Goal: Information Seeking & Learning: Learn about a topic

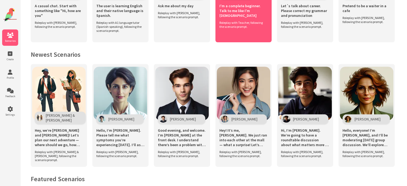
scroll to position [193, 0]
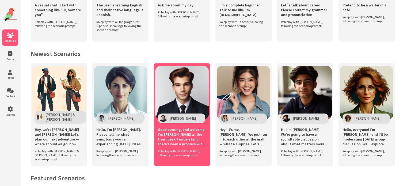
click at [200, 101] on img at bounding box center [182, 93] width 54 height 54
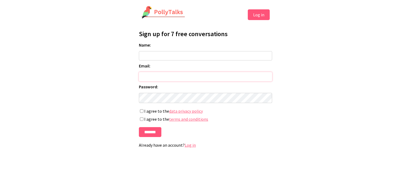
type input "**********"
type input "*"
type input "******"
click at [140, 122] on label "I agree to the terms and conditions" at bounding box center [205, 118] width 133 height 5
click at [149, 136] on input "*******" at bounding box center [150, 132] width 22 height 10
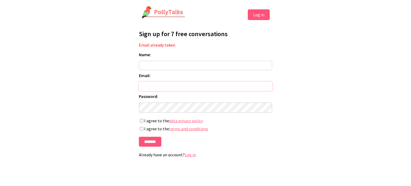
type input "**********"
click at [149, 136] on form "**********" at bounding box center [205, 99] width 133 height 95
click at [149, 143] on input "*******" at bounding box center [150, 142] width 22 height 10
click at [153, 64] on input "Name:" at bounding box center [205, 65] width 133 height 9
type input "******"
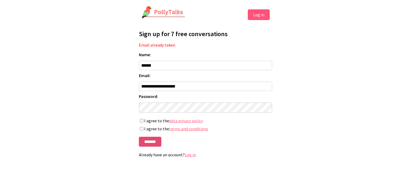
click at [151, 146] on input "*******" at bounding box center [150, 142] width 22 height 10
type input "**********"
click at [261, 12] on button "Log in" at bounding box center [259, 14] width 22 height 11
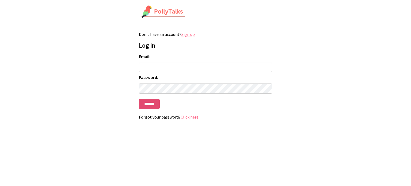
type input "**********"
click at [153, 104] on input "******" at bounding box center [149, 104] width 21 height 10
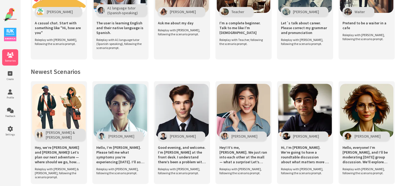
scroll to position [177, 0]
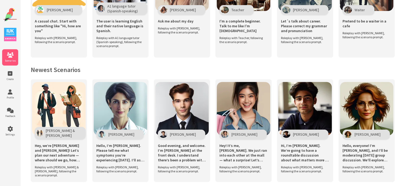
click at [185, 100] on img at bounding box center [182, 109] width 54 height 54
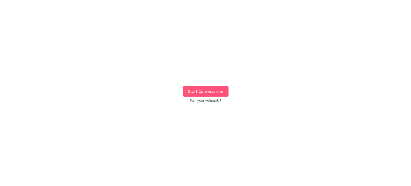
click at [200, 92] on button "Start Conversation" at bounding box center [206, 91] width 46 height 11
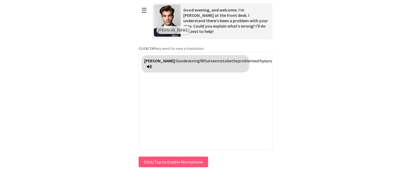
click at [175, 158] on button "Click/Tap to Enable Microphone" at bounding box center [174, 162] width 70 height 11
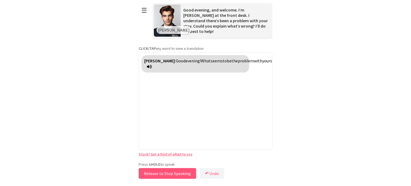
click at [174, 171] on button "Release to Stop Speaking" at bounding box center [168, 173] width 58 height 11
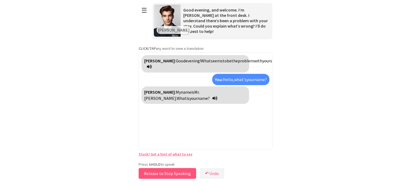
click at [167, 175] on button "Release to Stop Speaking" at bounding box center [168, 173] width 58 height 11
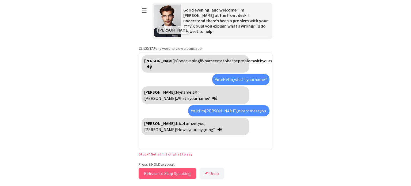
click at [167, 175] on button "Release to Stop Speaking" at bounding box center [168, 173] width 58 height 11
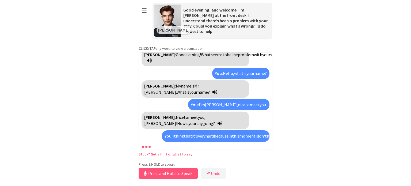
scroll to position [24, 0]
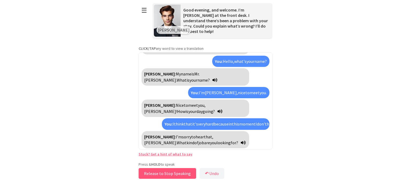
click at [167, 175] on button "Release to Stop Speaking" at bounding box center [168, 173] width 58 height 11
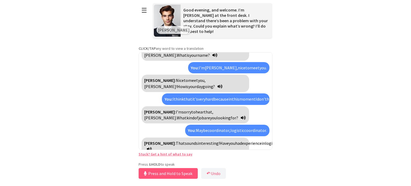
scroll to position [55, 0]
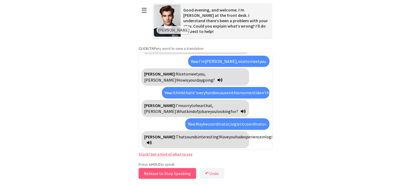
click at [167, 171] on button "Release to Stop Speaking" at bounding box center [168, 173] width 58 height 11
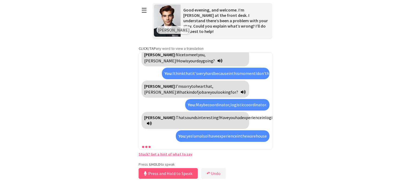
scroll to position [93, 0]
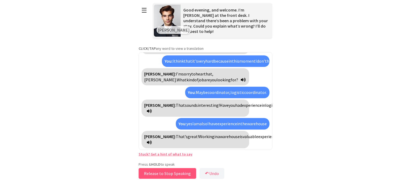
click at [163, 174] on button "Release to Stop Speaking" at bounding box center [168, 173] width 58 height 11
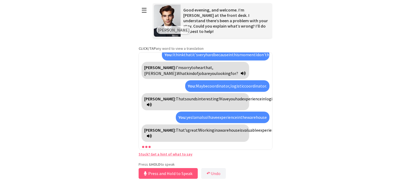
scroll to position [99, 0]
click at [213, 171] on button "↶ Undo" at bounding box center [213, 173] width 25 height 11
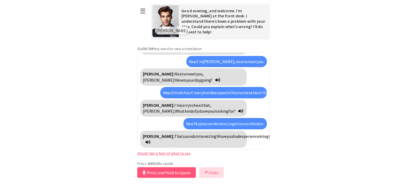
scroll to position [55, 0]
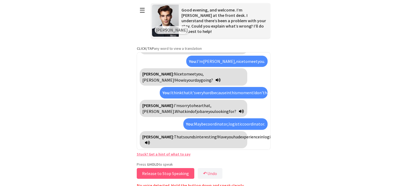
click at [169, 171] on button "Release to Stop Speaking" at bounding box center [166, 173] width 58 height 11
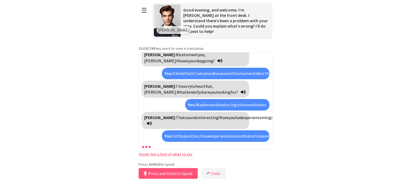
scroll to position [93, 0]
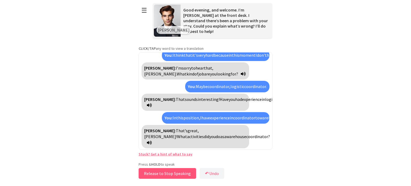
click at [168, 171] on button "Release to Stop Speaking" at bounding box center [168, 173] width 58 height 11
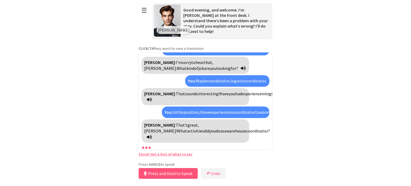
scroll to position [99, 0]
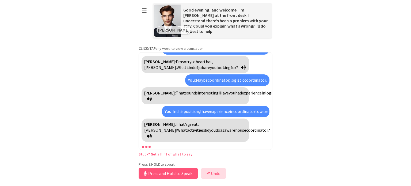
click at [215, 172] on button "↶ Undo" at bounding box center [213, 173] width 25 height 11
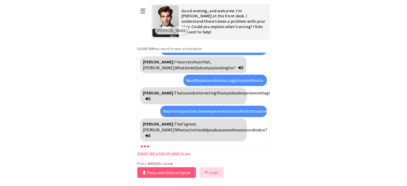
scroll to position [55, 0]
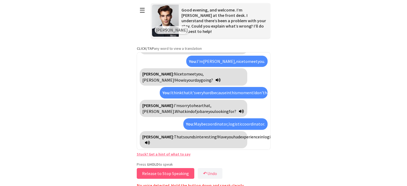
click at [183, 170] on button "Release to Stop Speaking" at bounding box center [166, 173] width 58 height 11
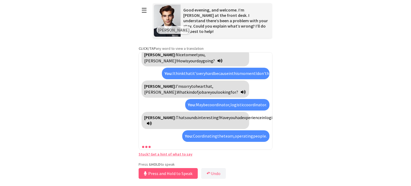
scroll to position [105, 0]
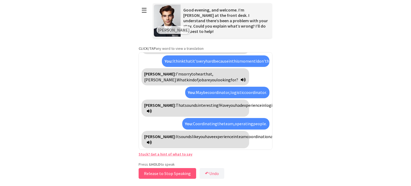
click at [179, 171] on button "Release to Stop Speaking" at bounding box center [168, 173] width 58 height 11
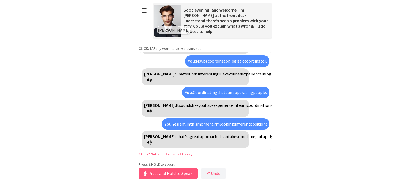
scroll to position [160, 0]
click at [179, 171] on button "Press and Hold to Speak" at bounding box center [168, 173] width 59 height 11
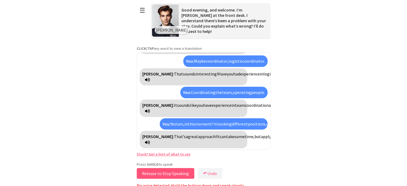
click at [173, 169] on button "Release to Stop Speaking" at bounding box center [166, 173] width 58 height 11
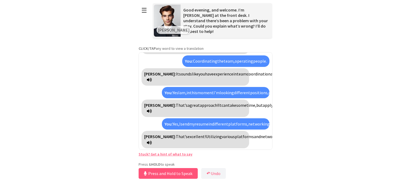
scroll to position [215, 0]
click at [169, 172] on button "Release to Stop Speaking" at bounding box center [168, 173] width 58 height 11
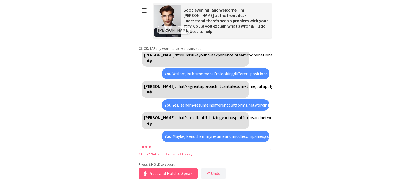
scroll to position [295, 0]
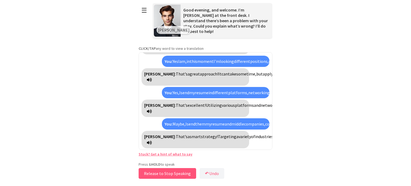
click at [163, 171] on button "Release to Stop Speaking" at bounding box center [168, 173] width 58 height 11
click at [161, 170] on button "Release to Stop Speaking" at bounding box center [168, 173] width 58 height 11
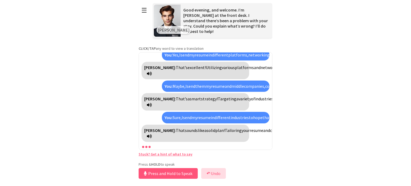
click at [218, 170] on button "↶ Undo" at bounding box center [213, 173] width 25 height 11
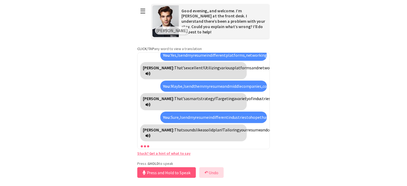
scroll to position [295, 0]
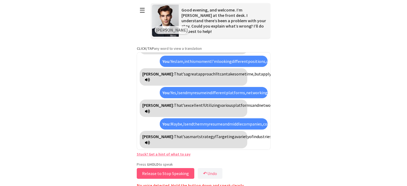
click at [161, 171] on button "Release to Stop Speaking" at bounding box center [166, 173] width 58 height 11
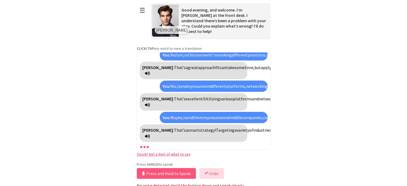
click at [220, 169] on button "↶ Undo" at bounding box center [211, 173] width 25 height 11
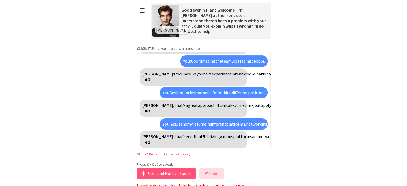
scroll to position [215, 0]
click at [180, 169] on button "Release to Stop Speaking" at bounding box center [166, 173] width 58 height 11
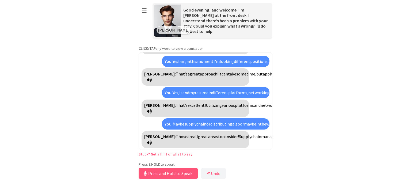
scroll to position [289, 0]
click at [175, 174] on button "Release to Stop Speaking" at bounding box center [168, 173] width 58 height 11
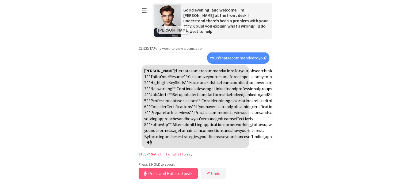
scroll to position [500, 0]
click at [200, 134] on span "strategies," at bounding box center [190, 136] width 20 height 5
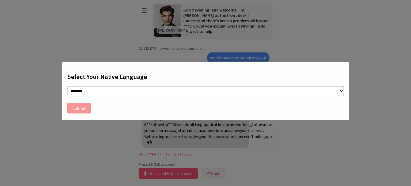
click at [381, 82] on div "**********" at bounding box center [205, 93] width 411 height 186
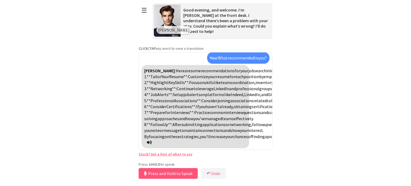
click at [176, 172] on button "Press and Hold to Speak" at bounding box center [168, 173] width 59 height 11
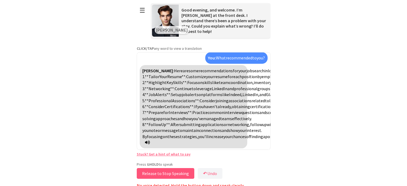
click at [176, 172] on button "Release to Stop Speaking" at bounding box center [166, 173] width 58 height 11
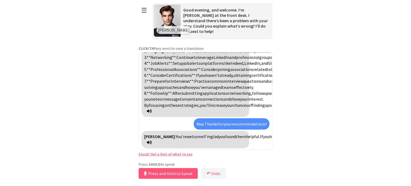
scroll to position [543, 0]
click at [176, 172] on button "Release to Stop Speaking" at bounding box center [168, 173] width 58 height 11
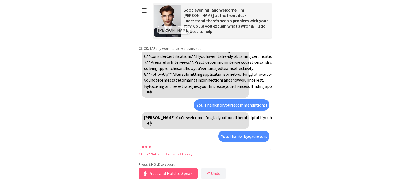
scroll to position [580, 0]
